Goal: Information Seeking & Learning: Learn about a topic

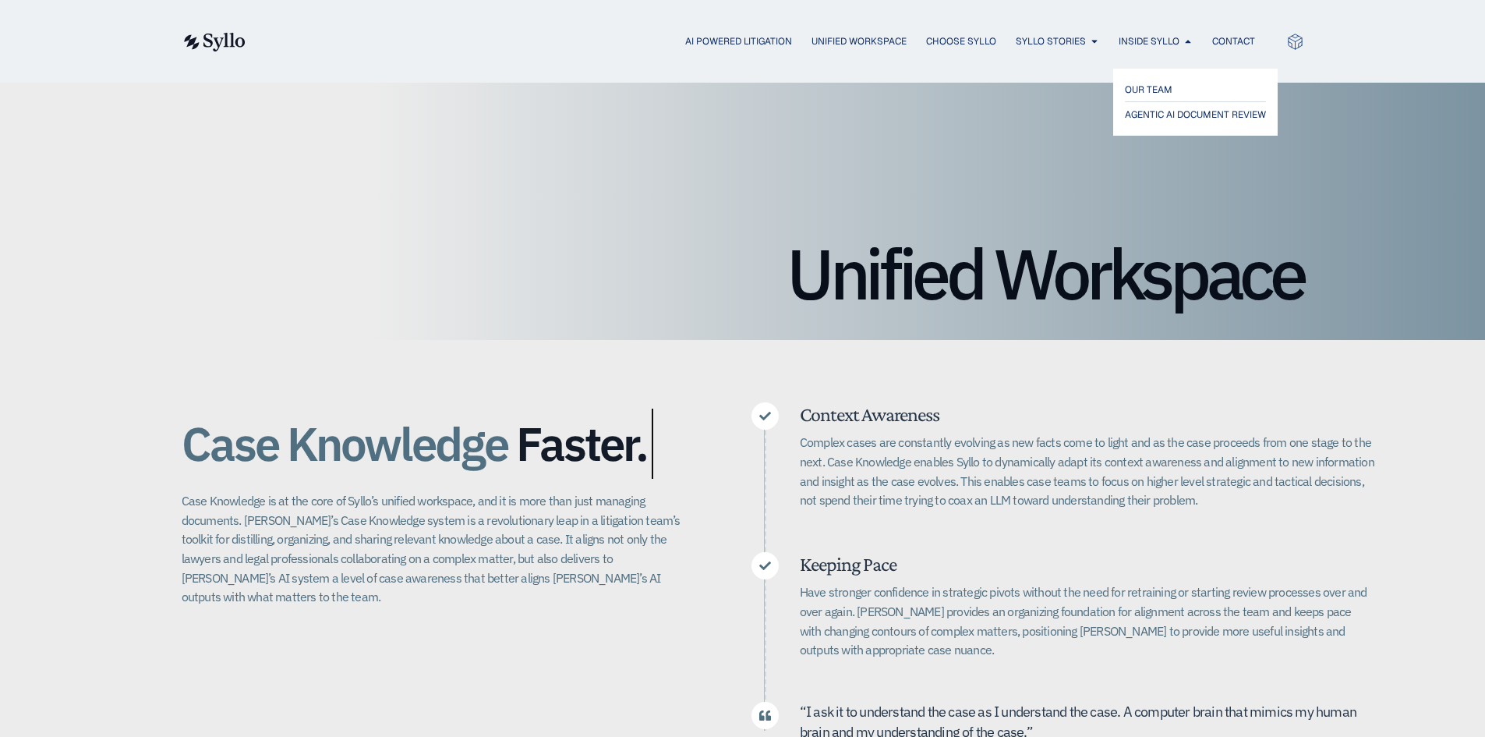
click at [1181, 116] on span "AGENTIC AI DOCUMENT REVIEW" at bounding box center [1195, 114] width 141 height 19
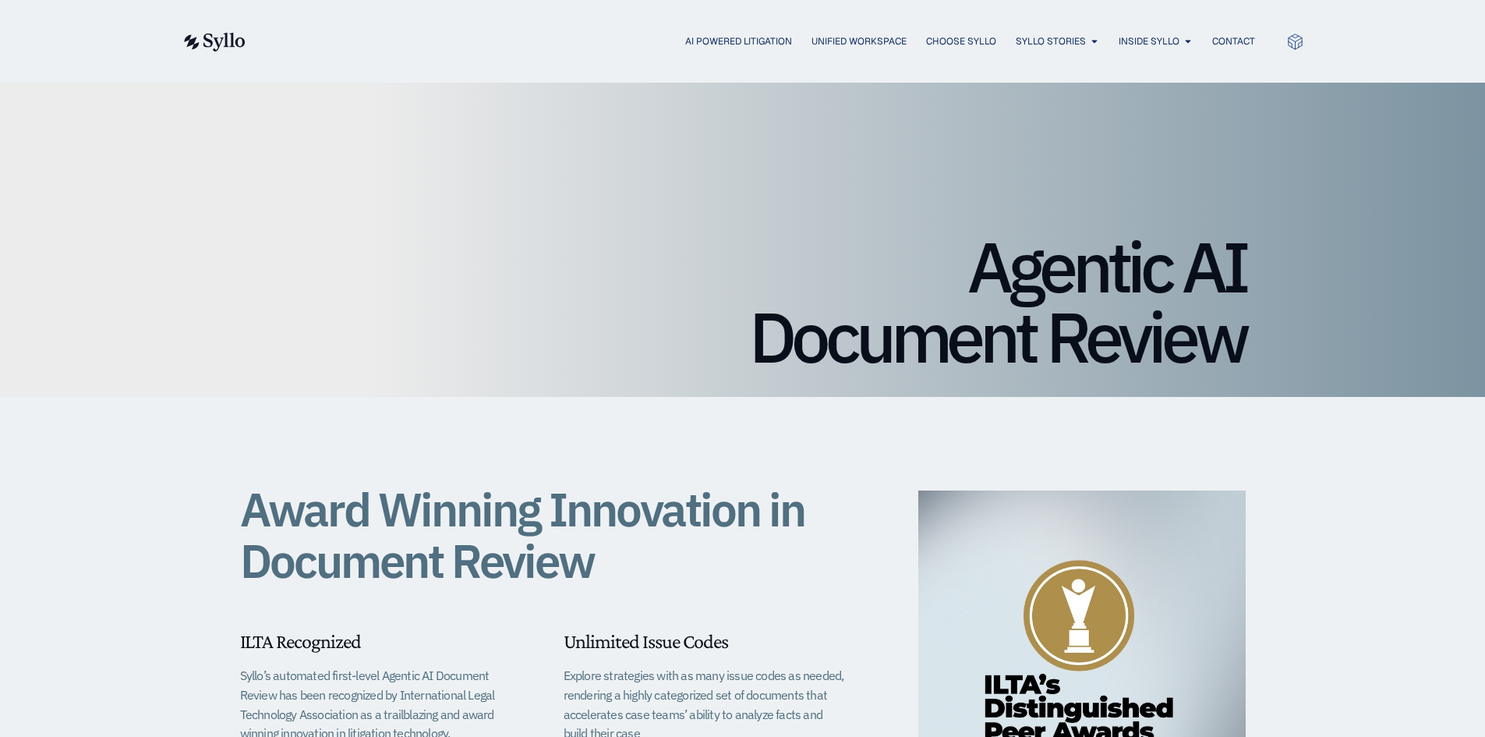
click at [207, 34] on img at bounding box center [214, 42] width 64 height 19
